Goal: Information Seeking & Learning: Learn about a topic

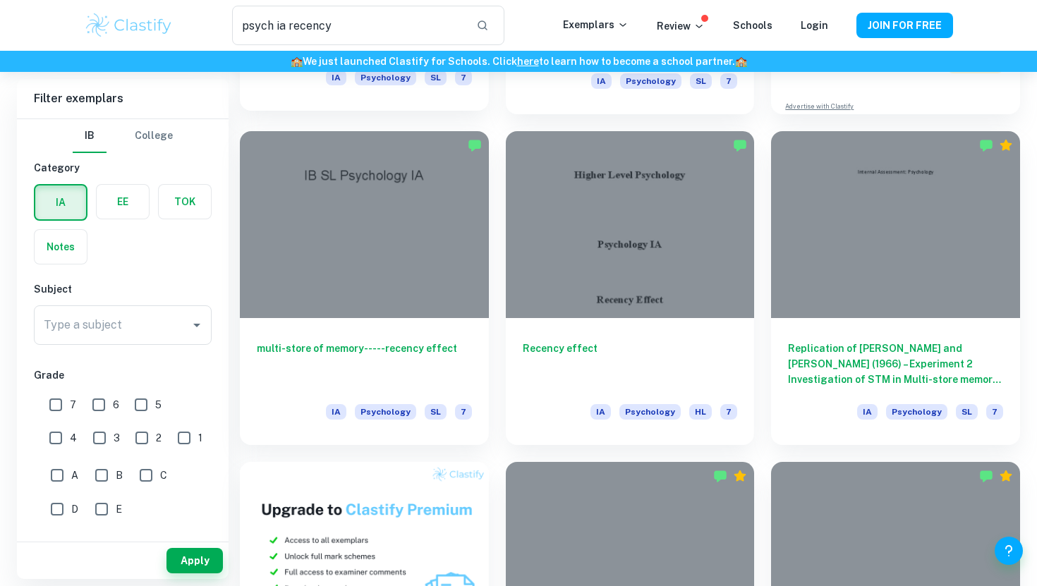
scroll to position [422, 0]
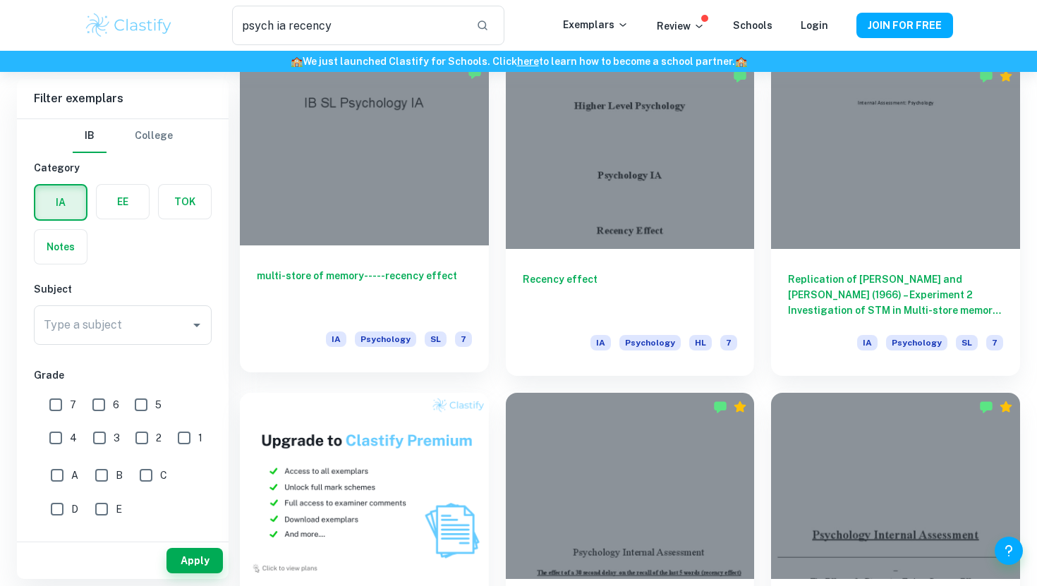
click at [416, 272] on h6 "multi-store of memory-----recency effect" at bounding box center [364, 291] width 215 height 47
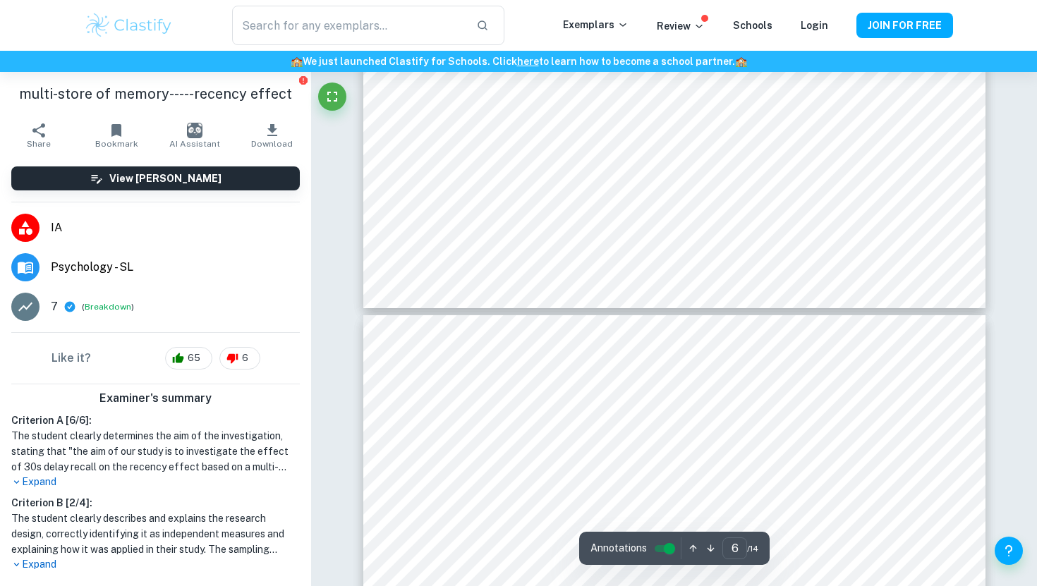
type input "5"
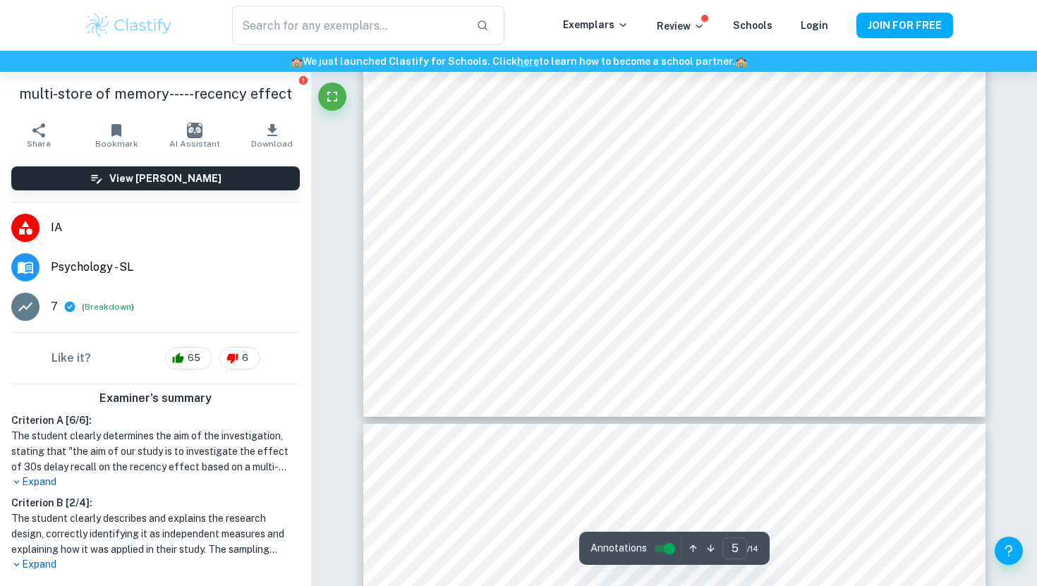
scroll to position [164, 0]
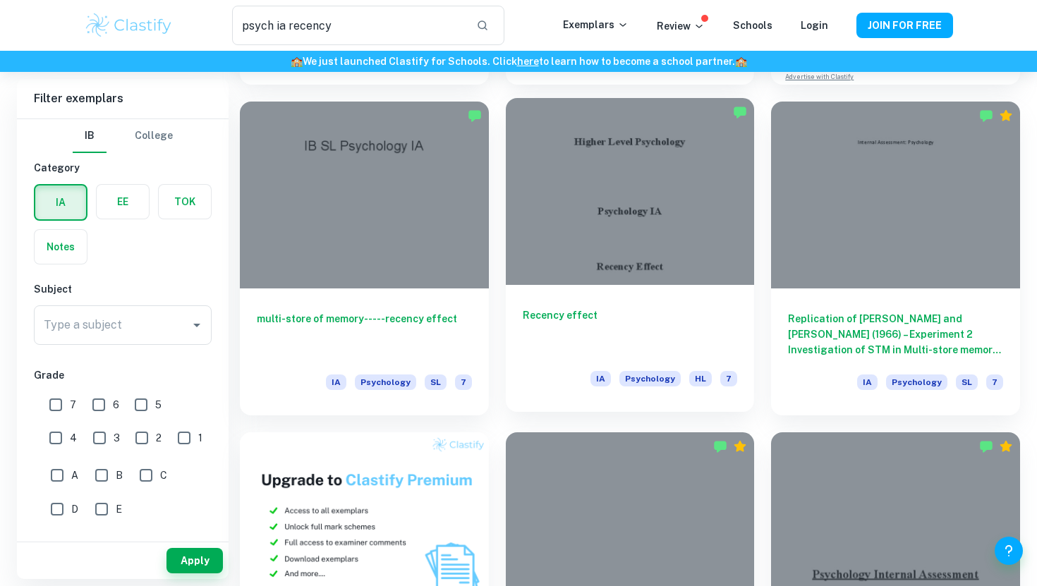
scroll to position [383, 0]
click at [616, 278] on div at bounding box center [630, 190] width 249 height 186
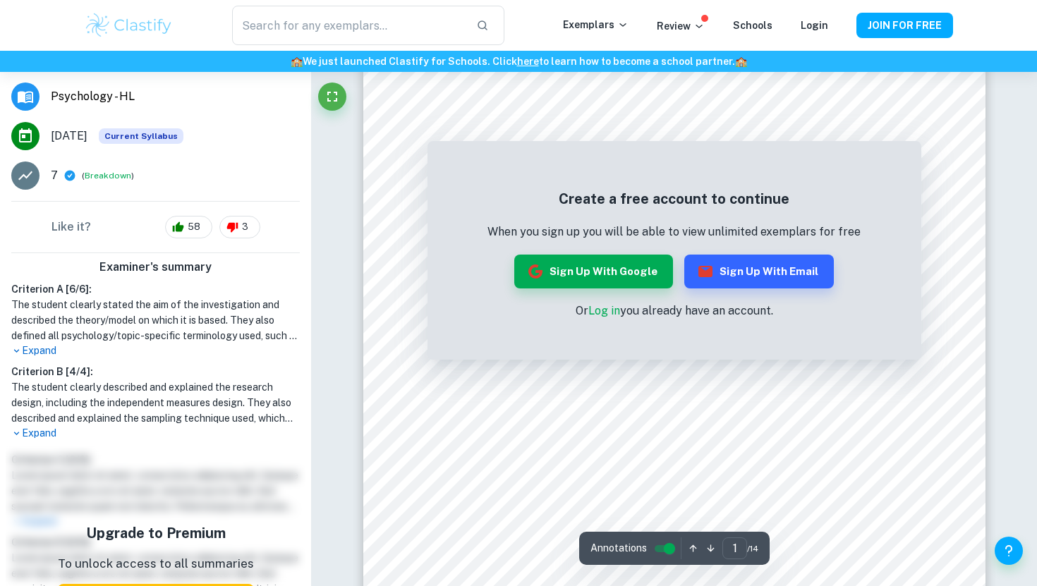
scroll to position [241, 0]
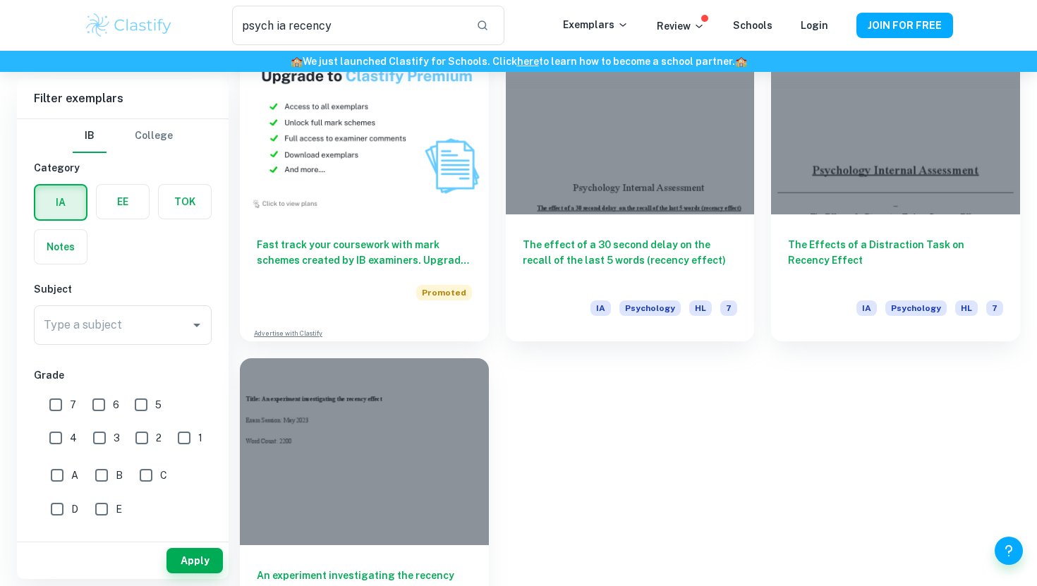
scroll to position [833, 0]
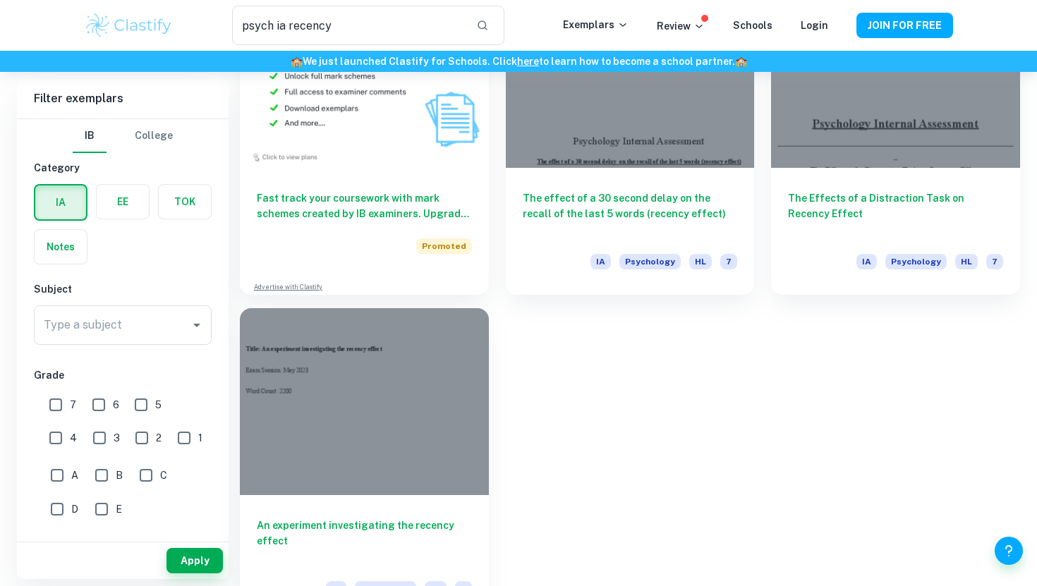
click at [342, 454] on div at bounding box center [364, 401] width 249 height 186
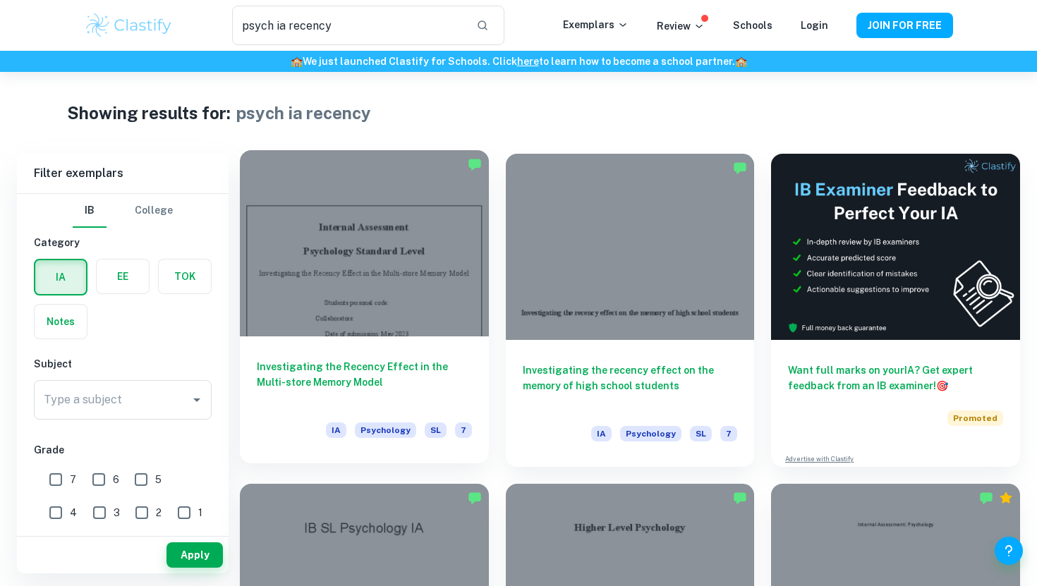
click at [433, 325] on div at bounding box center [364, 243] width 249 height 186
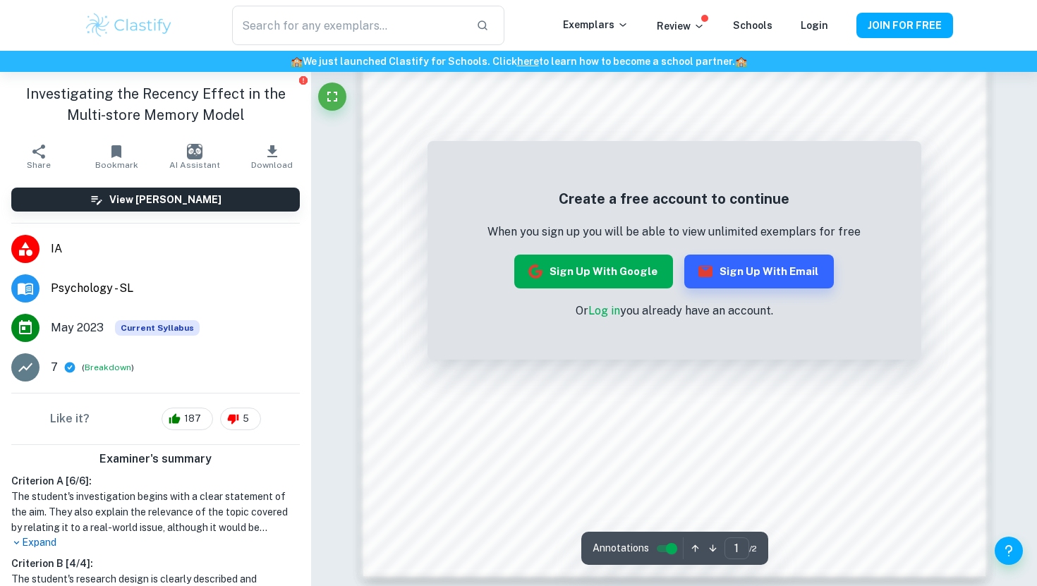
scroll to position [1257, 0]
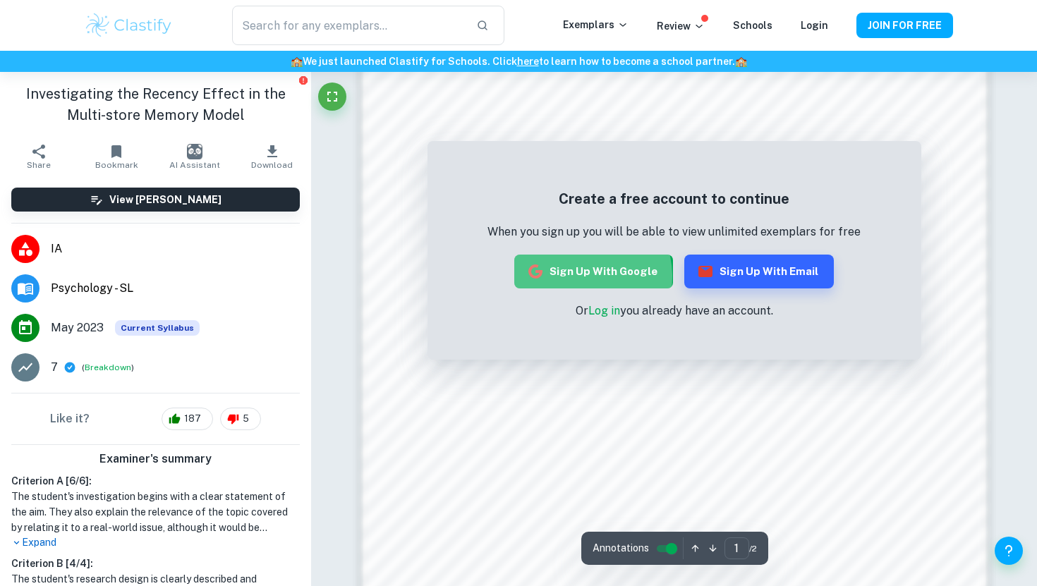
click at [581, 277] on button "Sign up with Google" at bounding box center [593, 272] width 159 height 34
